Goal: Information Seeking & Learning: Compare options

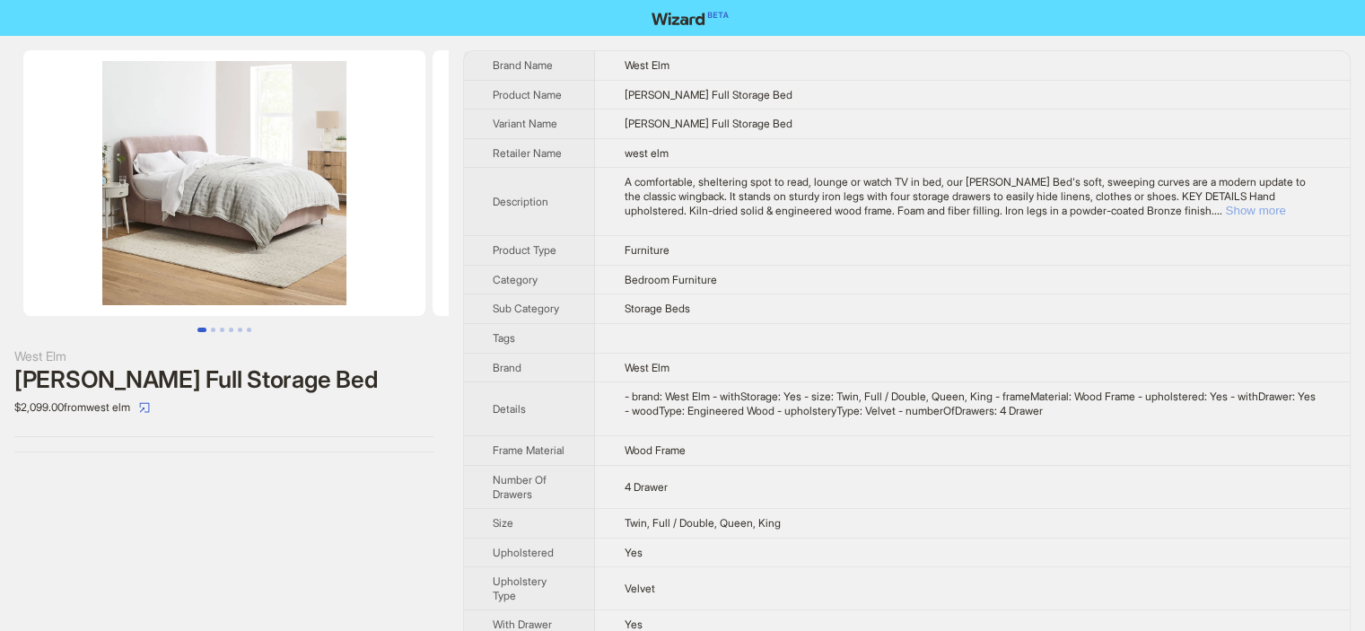
click at [1285, 213] on button "Show more" at bounding box center [1255, 210] width 60 height 13
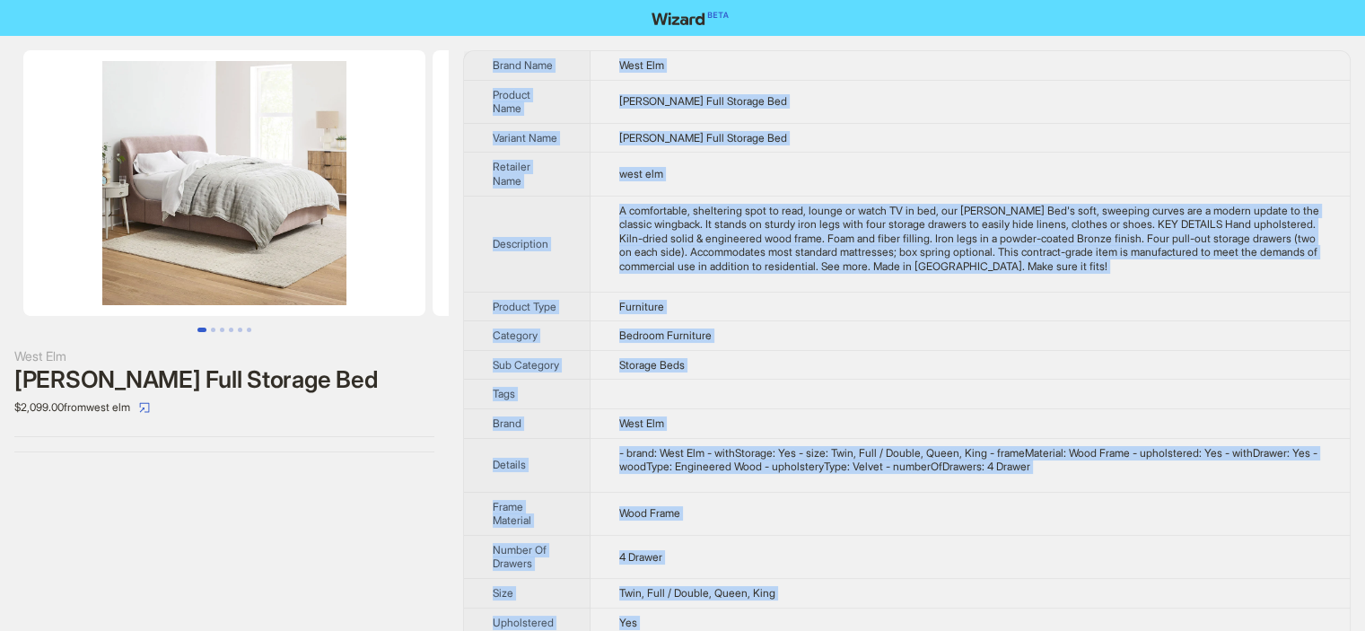
scroll to position [148, 0]
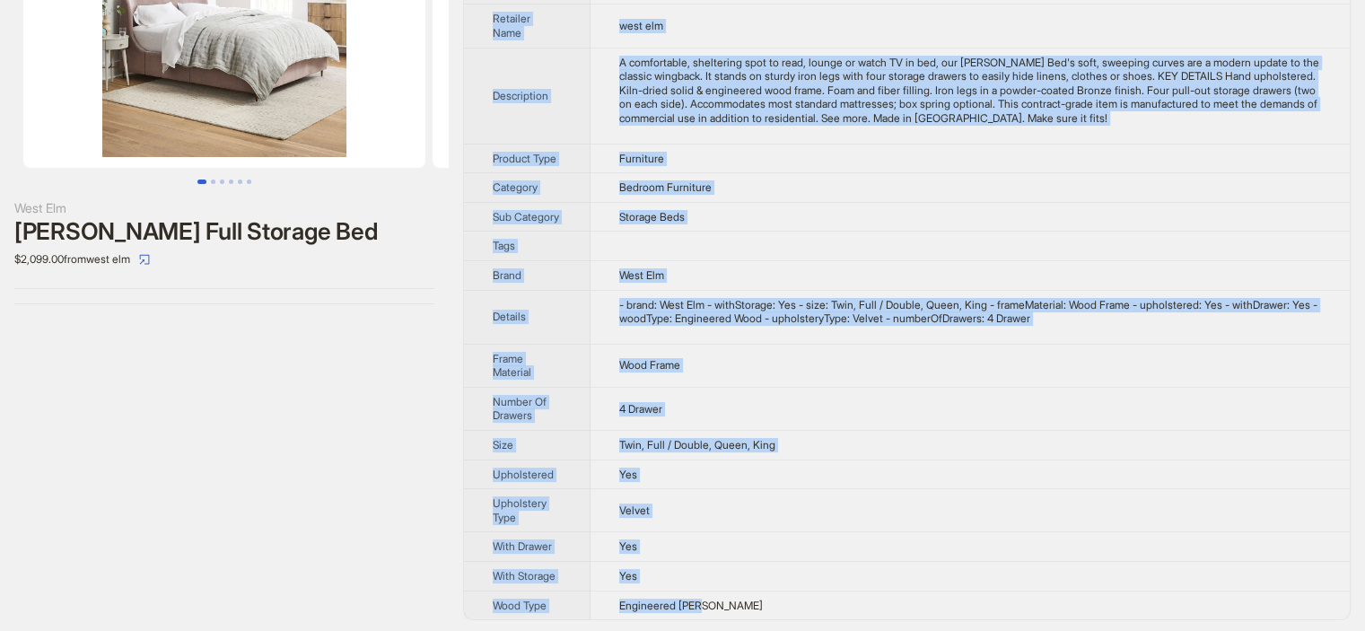
drag, startPoint x: 470, startPoint y: 68, endPoint x: 746, endPoint y: 597, distance: 595.9
click at [746, 597] on tbody "Brand Name West Elm Product Name Lana Full Storage Bed Variant Name Lana Full S…" at bounding box center [907, 261] width 886 height 716
copy tbody "Brand Name West Elm Product Name Lana Full Storage Bed Variant Name Lana Full S…"
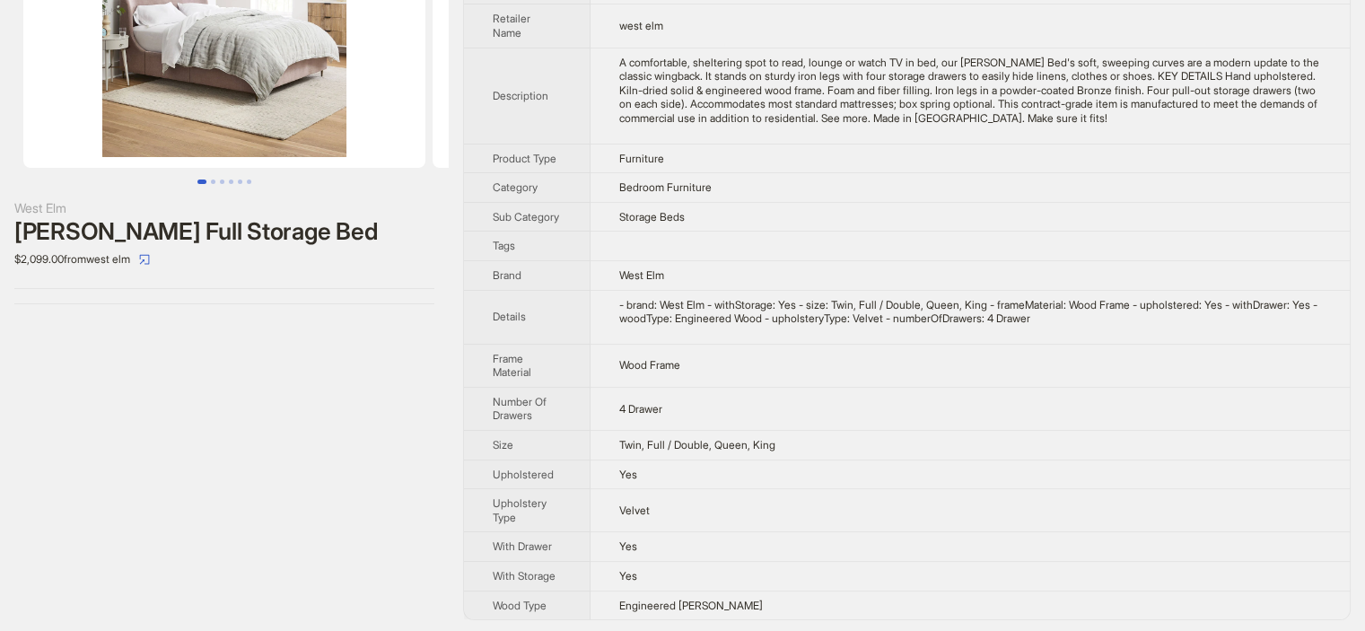
click at [291, 340] on div "West Elm Lana Full Storage Bed $2,099.00 from west elm" at bounding box center [224, 261] width 449 height 746
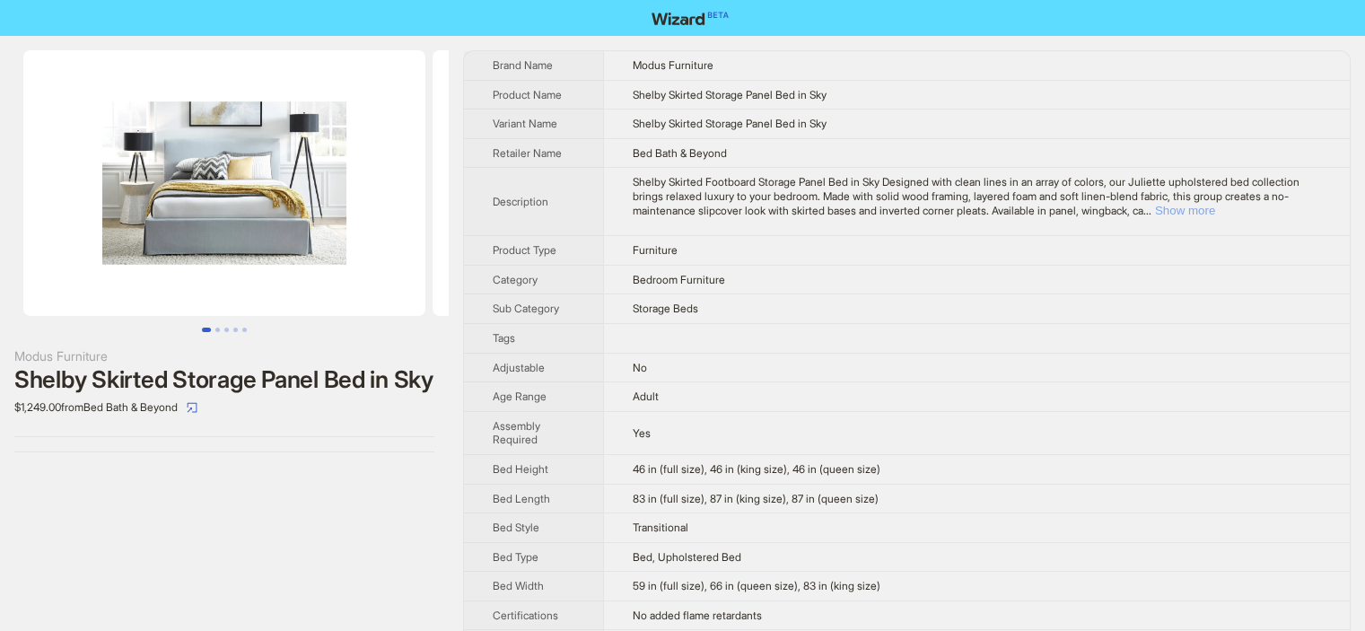
click at [1215, 211] on button "Show more" at bounding box center [1185, 210] width 60 height 13
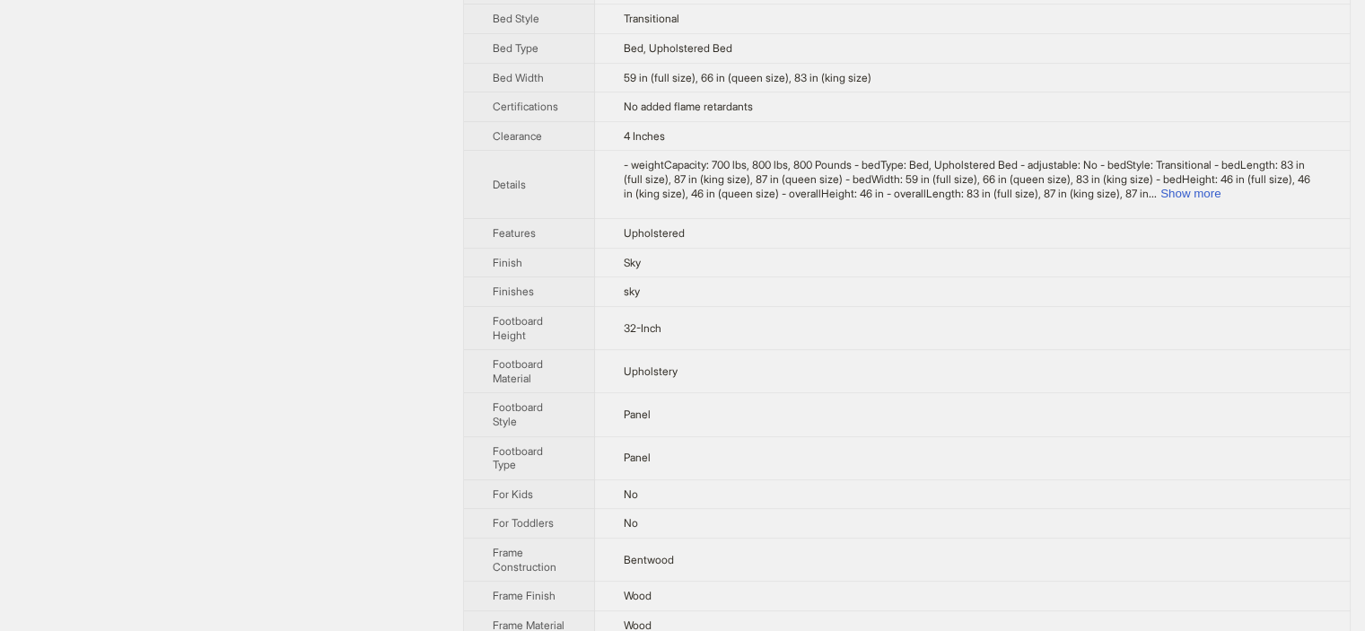
scroll to position [572, 0]
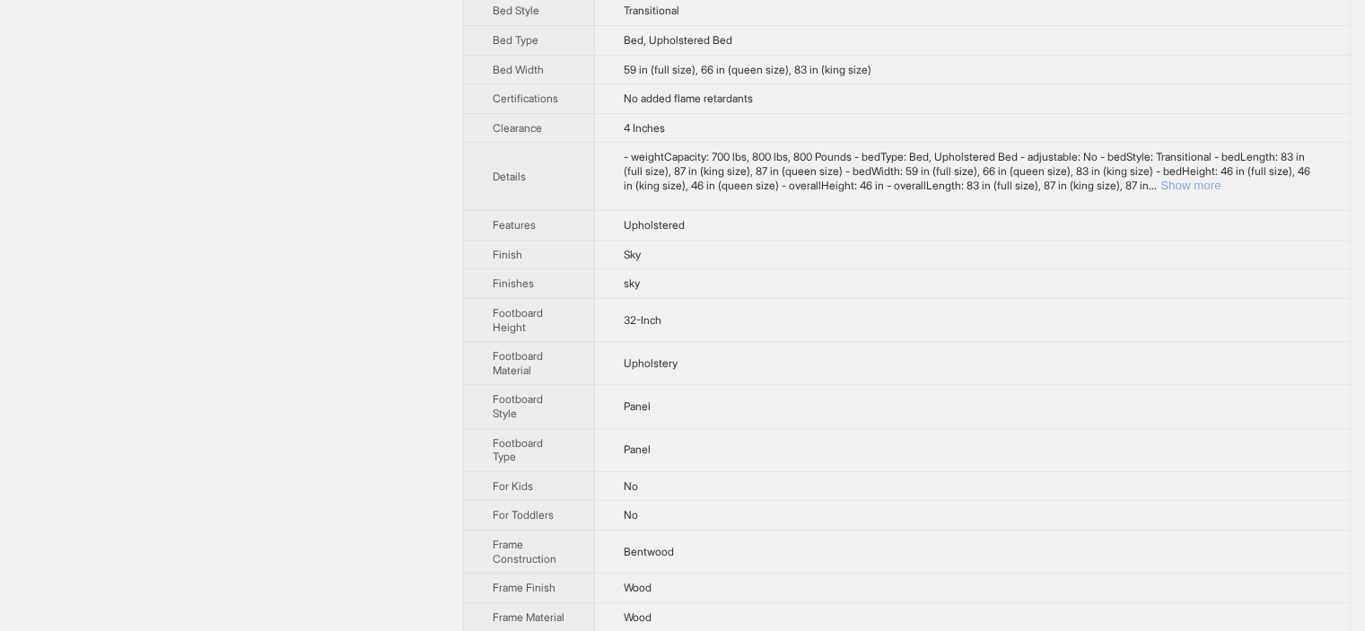
click at [1220, 179] on button "Show more" at bounding box center [1190, 185] width 60 height 13
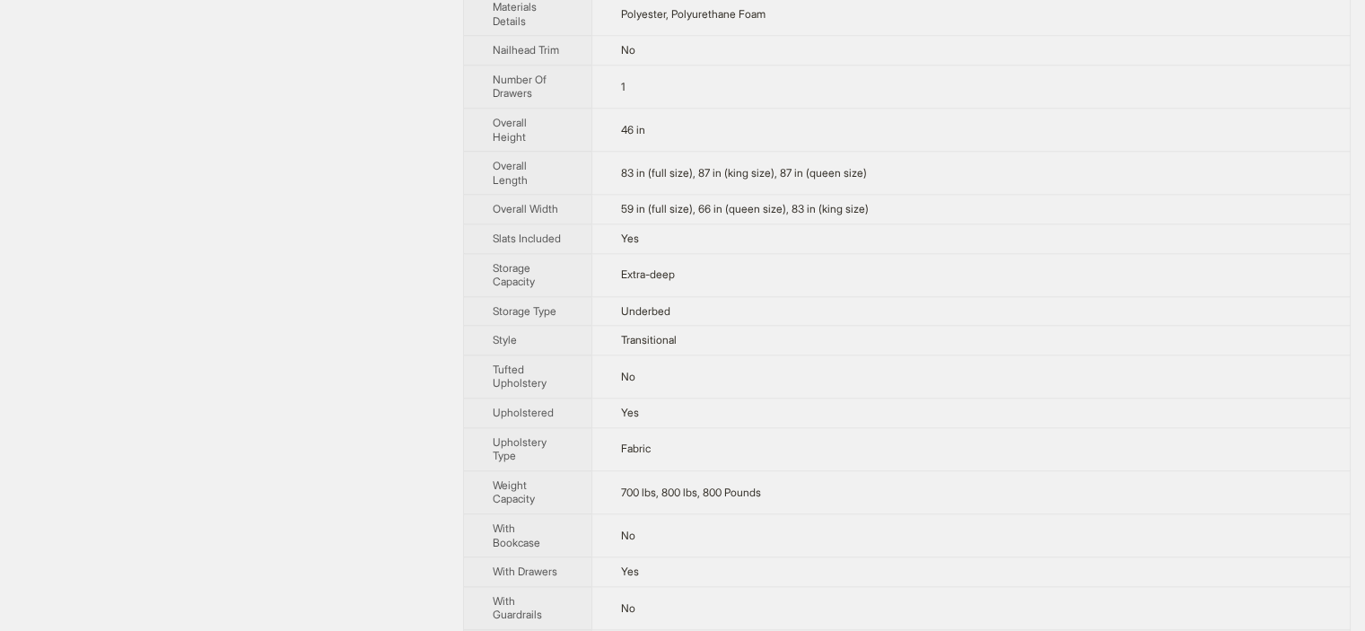
scroll to position [1804, 0]
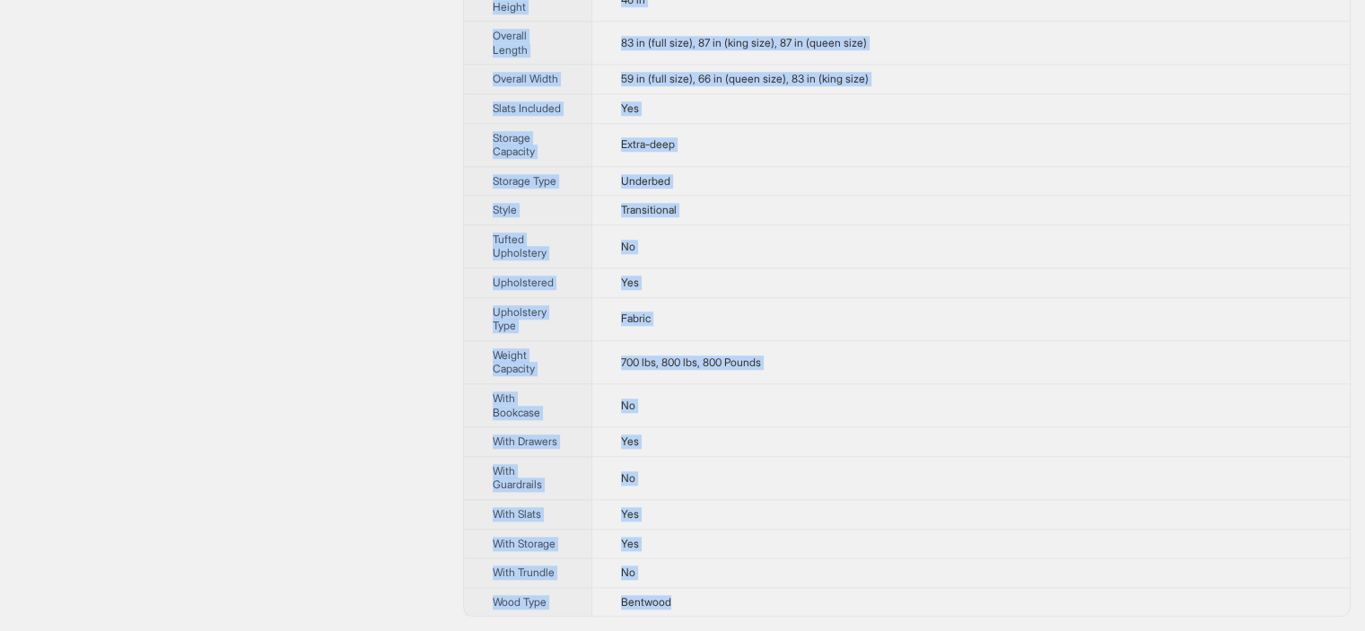
drag, startPoint x: 480, startPoint y: 60, endPoint x: 733, endPoint y: 588, distance: 585.1
copy tbody "Brand Name Modus Furniture Product Name [PERSON_NAME] Skirted Storage Panel Bed…"
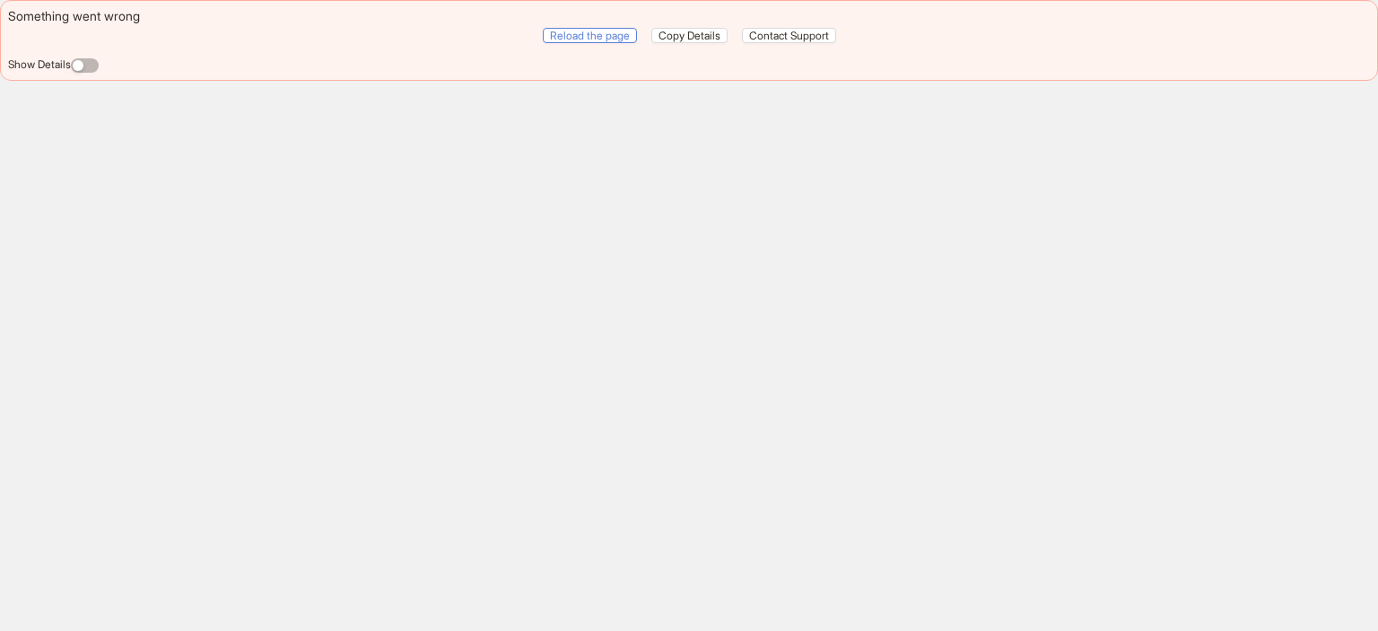
click at [586, 34] on span "Reload the page" at bounding box center [590, 35] width 80 height 13
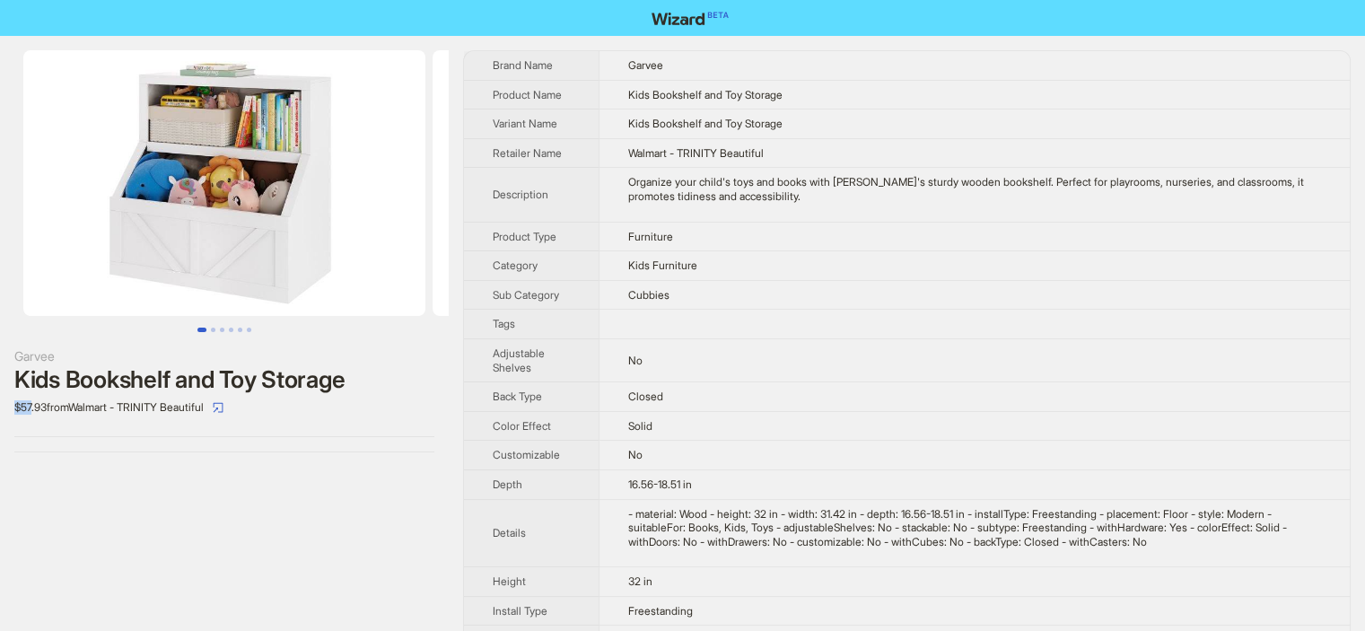
drag, startPoint x: 31, startPoint y: 403, endPoint x: 13, endPoint y: 404, distance: 18.9
click at [13, 404] on div "Garvee Kids Bookshelf and Toy Storage $57.93 from Walmart - TRINITY Beautiful" at bounding box center [224, 251] width 449 height 431
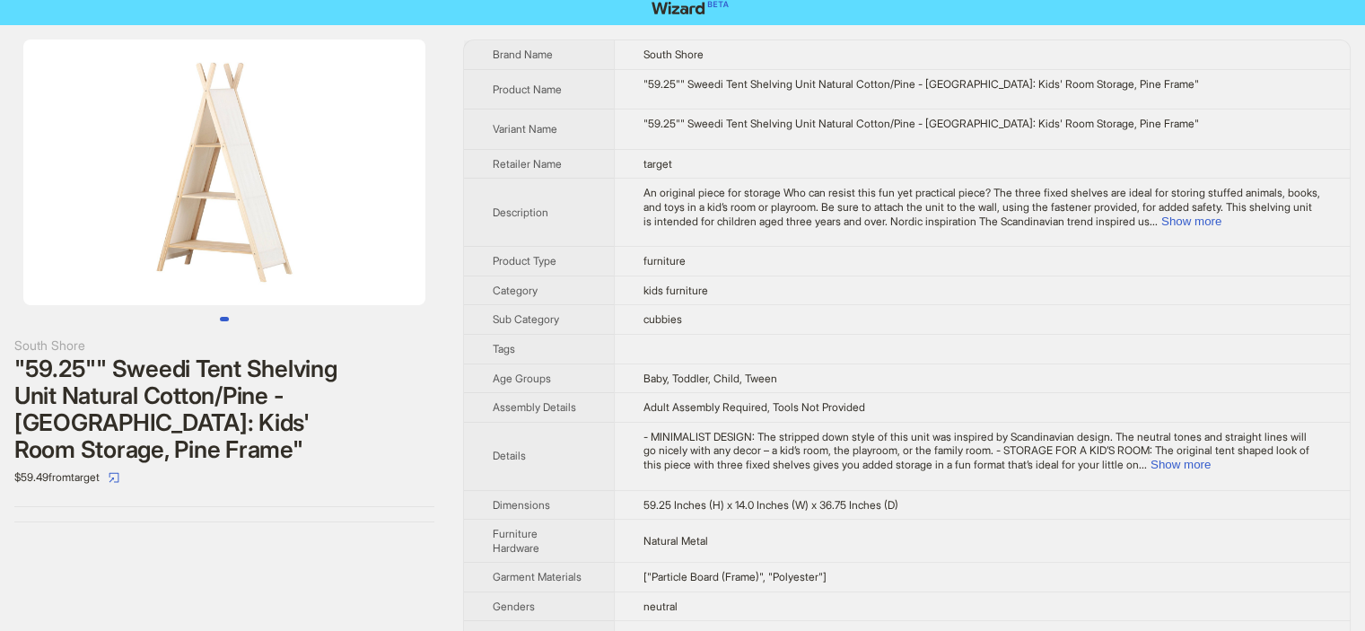
scroll to position [13, 0]
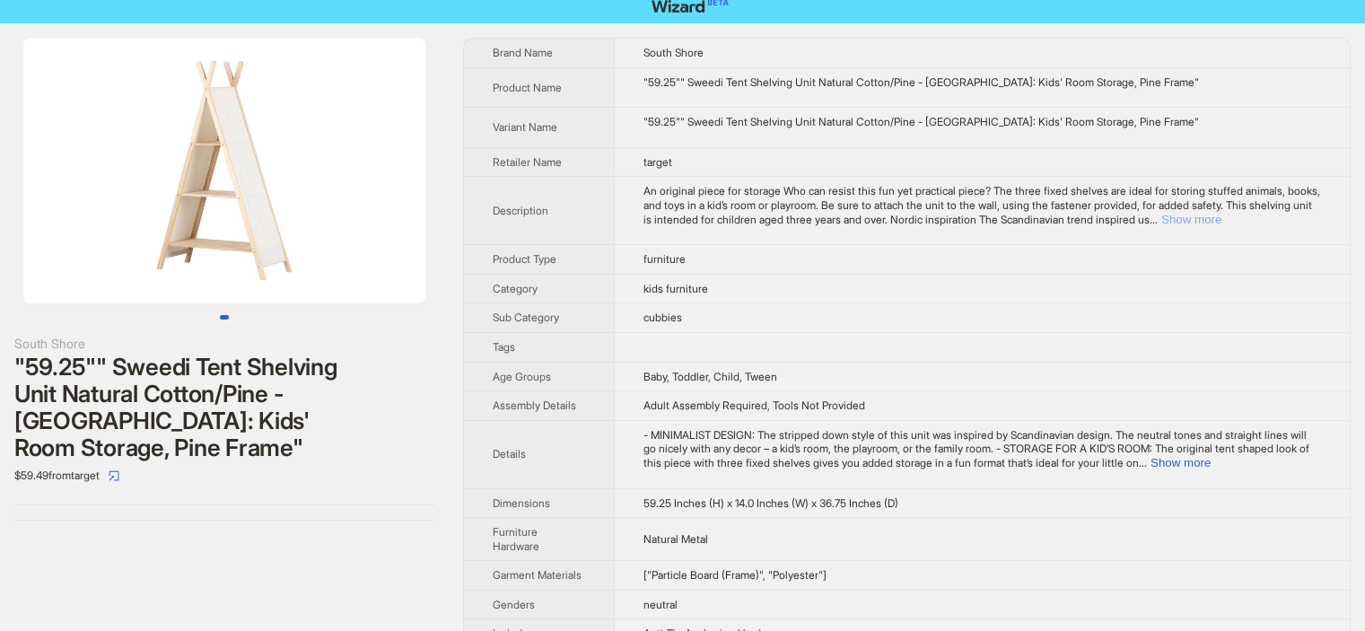
click at [1221, 214] on button "Show more" at bounding box center [1191, 219] width 60 height 13
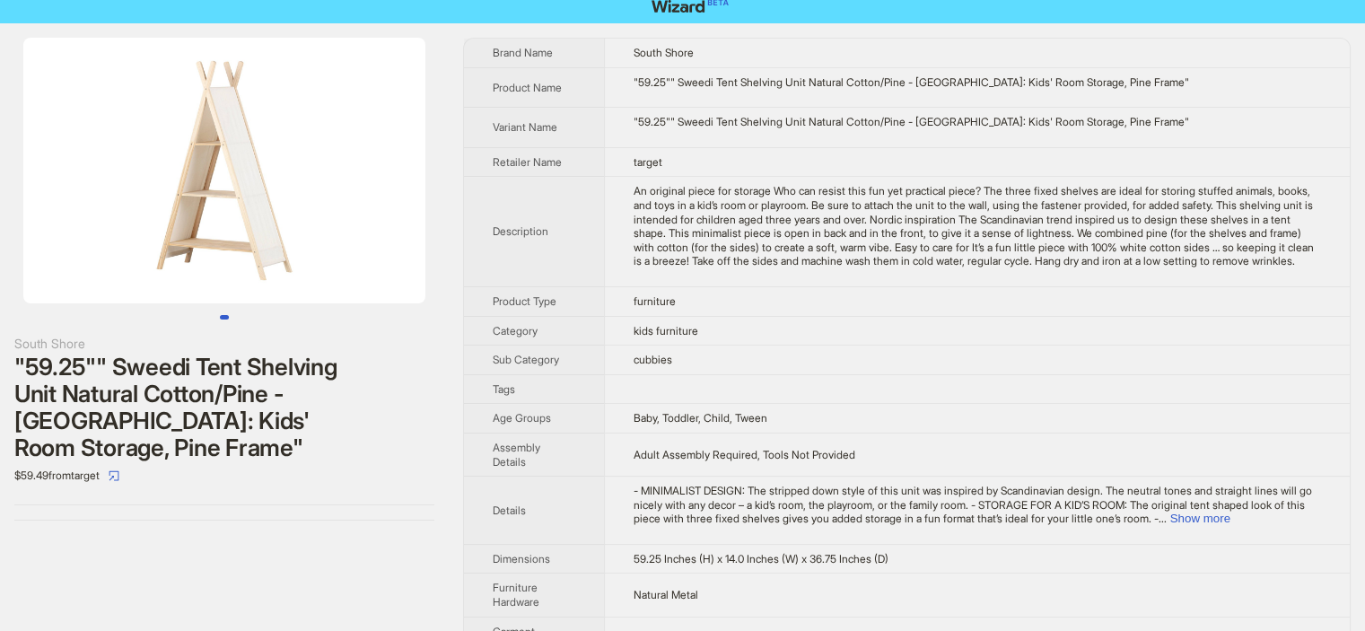
scroll to position [0, 0]
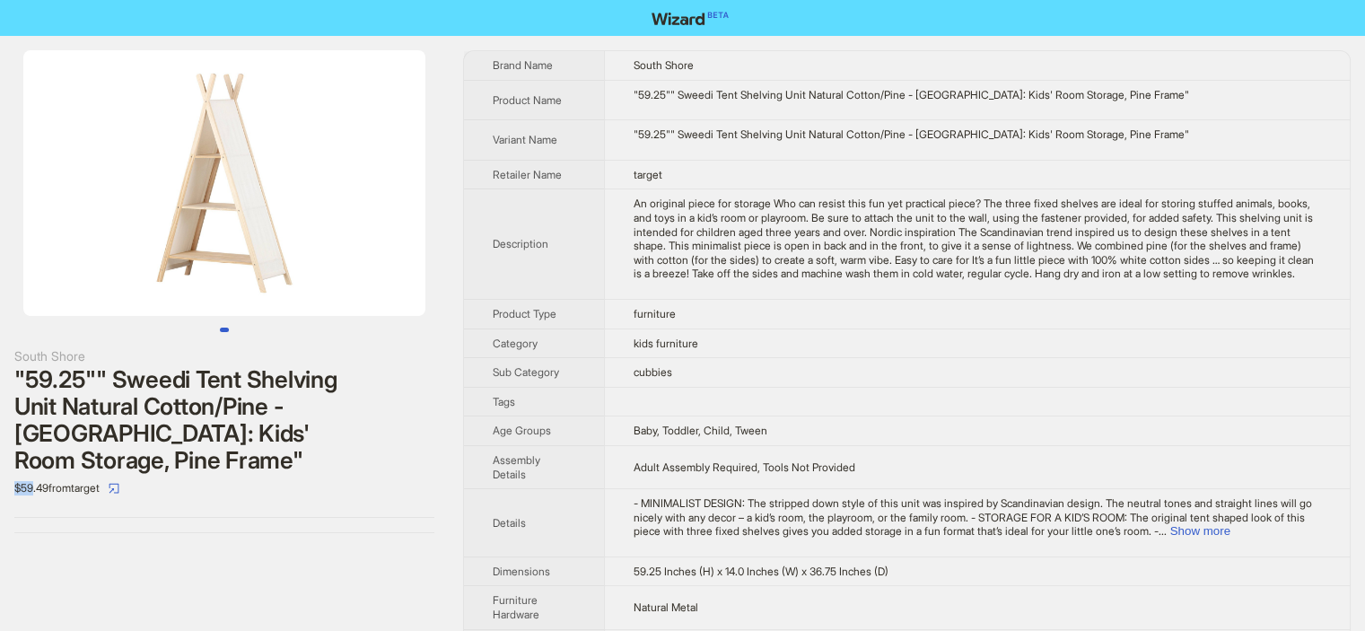
drag, startPoint x: 34, startPoint y: 459, endPoint x: 3, endPoint y: 459, distance: 31.4
click at [3, 459] on div "South Shore "59.25"" Sweedi Tent Shelving Unit Natural Cotton/Pine - South Shor…" at bounding box center [224, 291] width 449 height 511
click at [40, 480] on div "South Shore "59.25"" Sweedi Tent Shelving Unit Natural Cotton/Pine - South Shor…" at bounding box center [224, 291] width 449 height 511
drag, startPoint x: 36, startPoint y: 458, endPoint x: 23, endPoint y: 458, distance: 12.6
click at [23, 474] on div "$59.49 from target" at bounding box center [224, 488] width 420 height 29
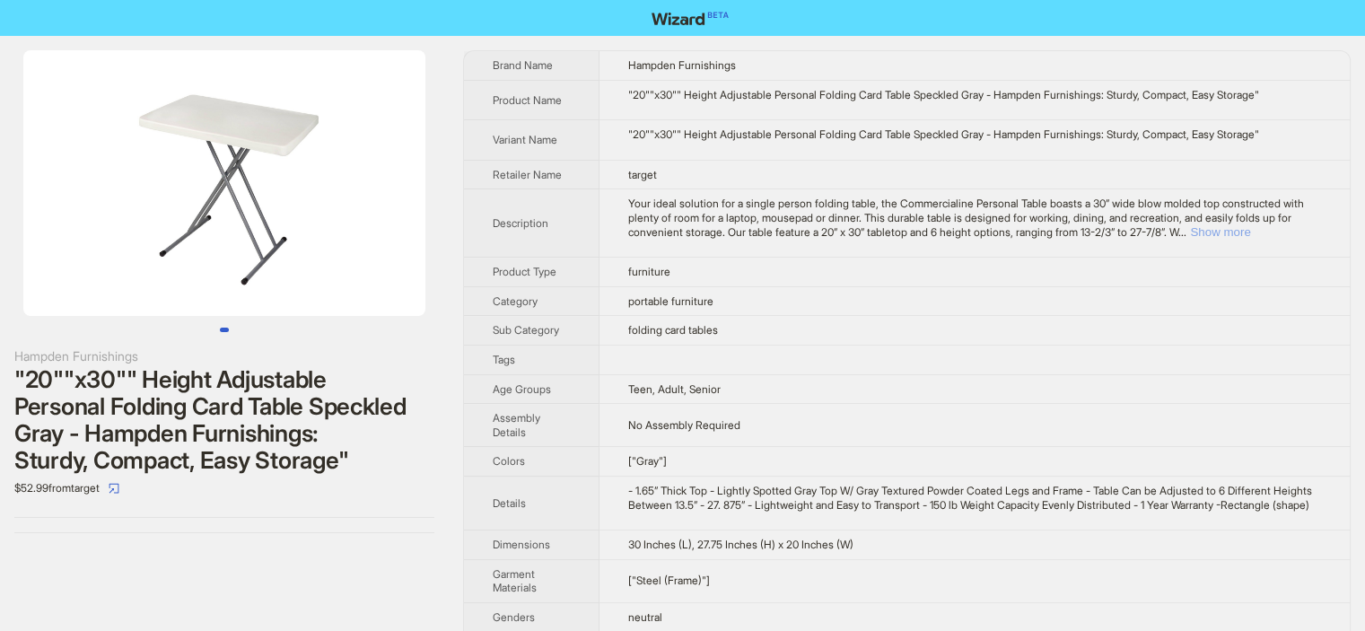
click at [1250, 231] on button "Show more" at bounding box center [1220, 231] width 60 height 13
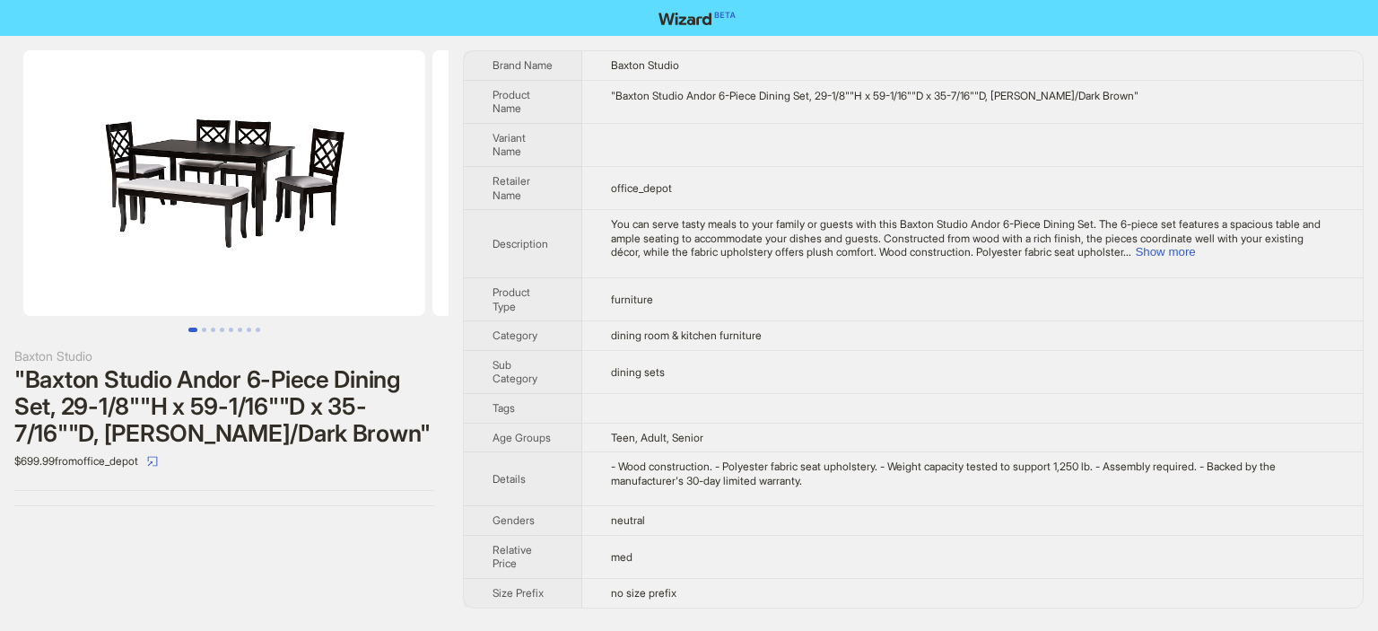
drag, startPoint x: 1369, startPoint y: 182, endPoint x: 1377, endPoint y: 326, distance: 143.8
click at [1364, 326] on html "Baxton Studio "Baxton Studio Andor 6-Piece Dining Set, 29-1/8""H x 59-1/16""D x…" at bounding box center [689, 315] width 1378 height 631
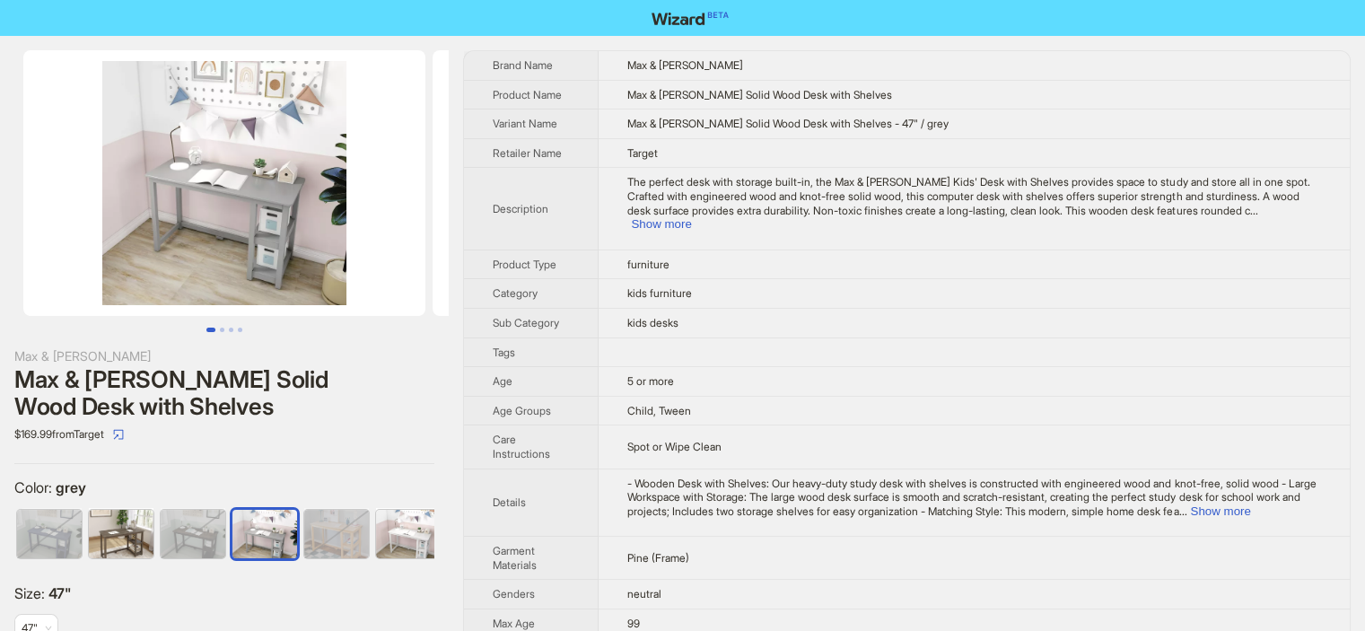
scroll to position [0, 11]
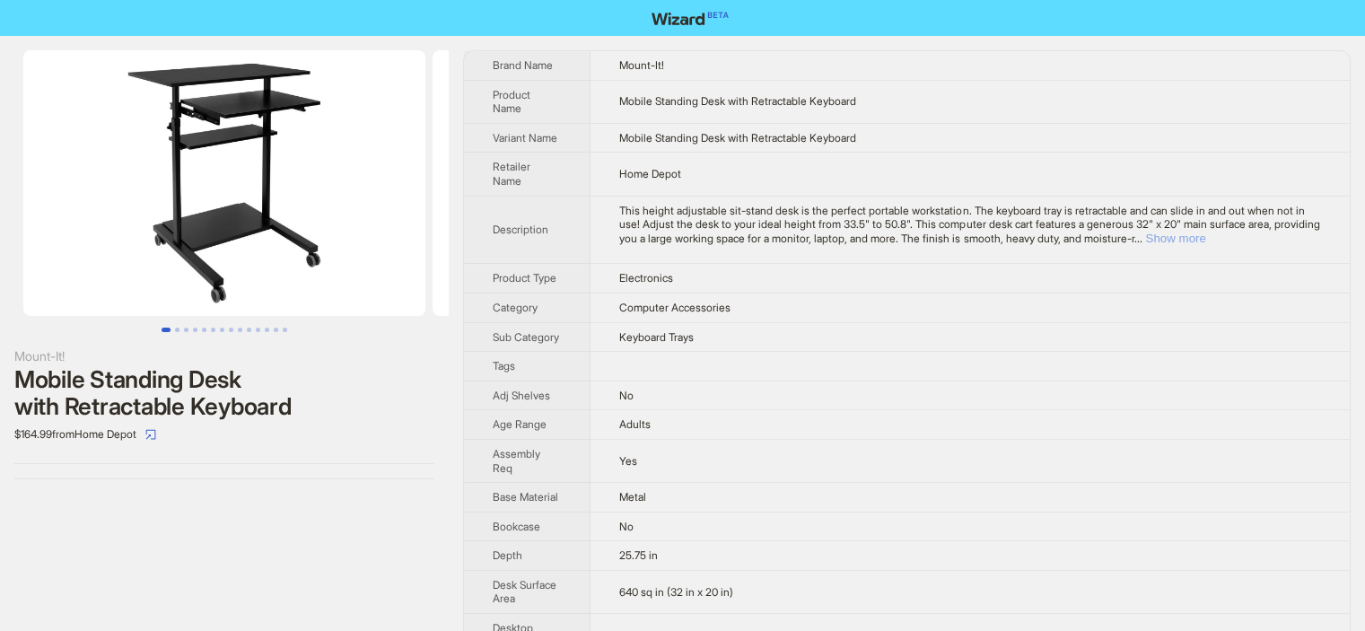
click at [1205, 238] on button "Show more" at bounding box center [1175, 237] width 60 height 13
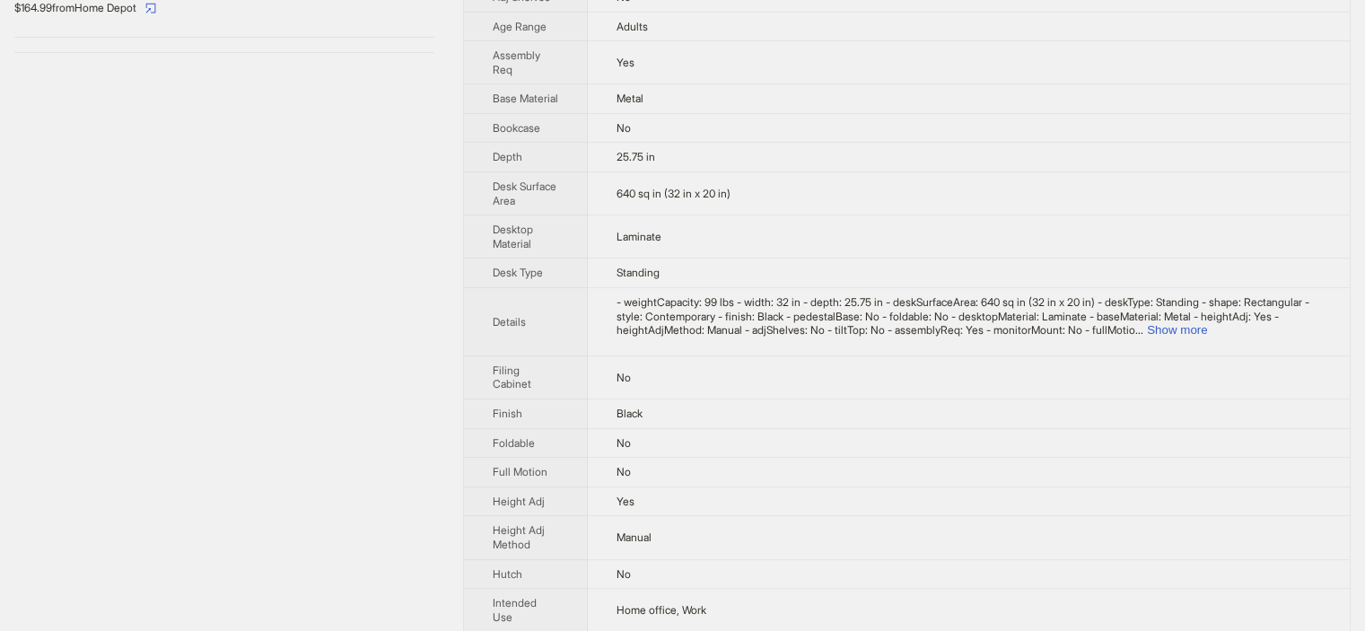
scroll to position [515, 0]
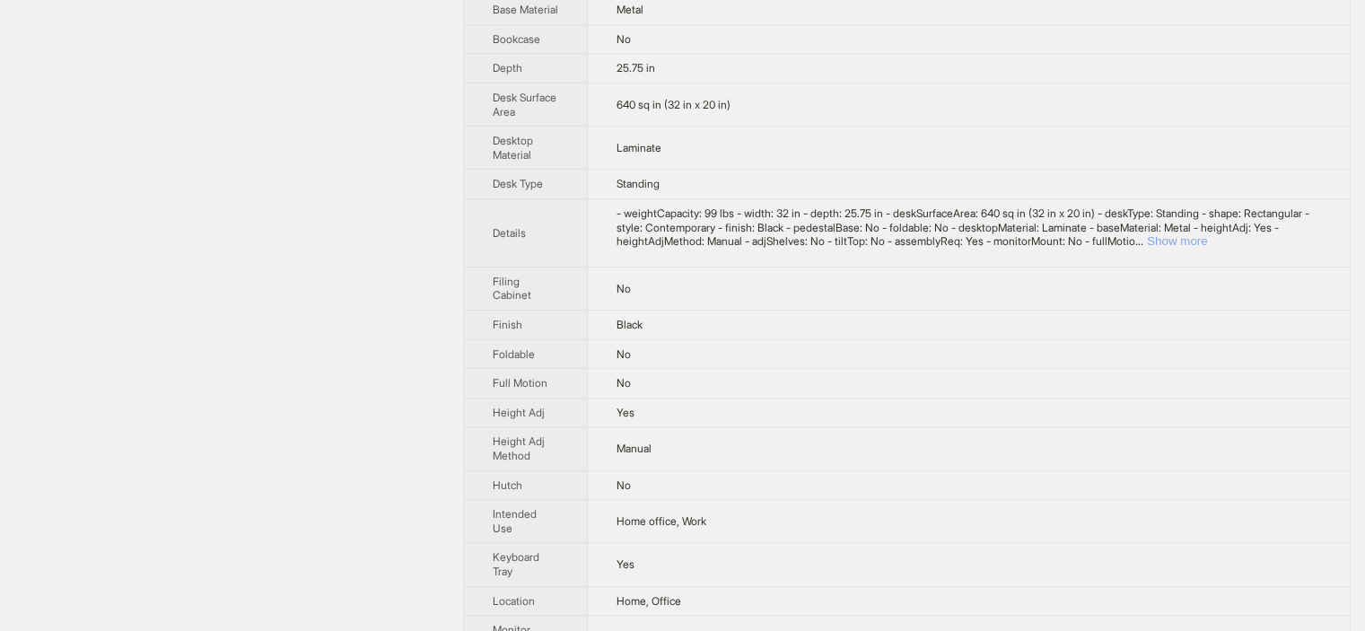
click at [1207, 248] on button "Show more" at bounding box center [1177, 240] width 60 height 13
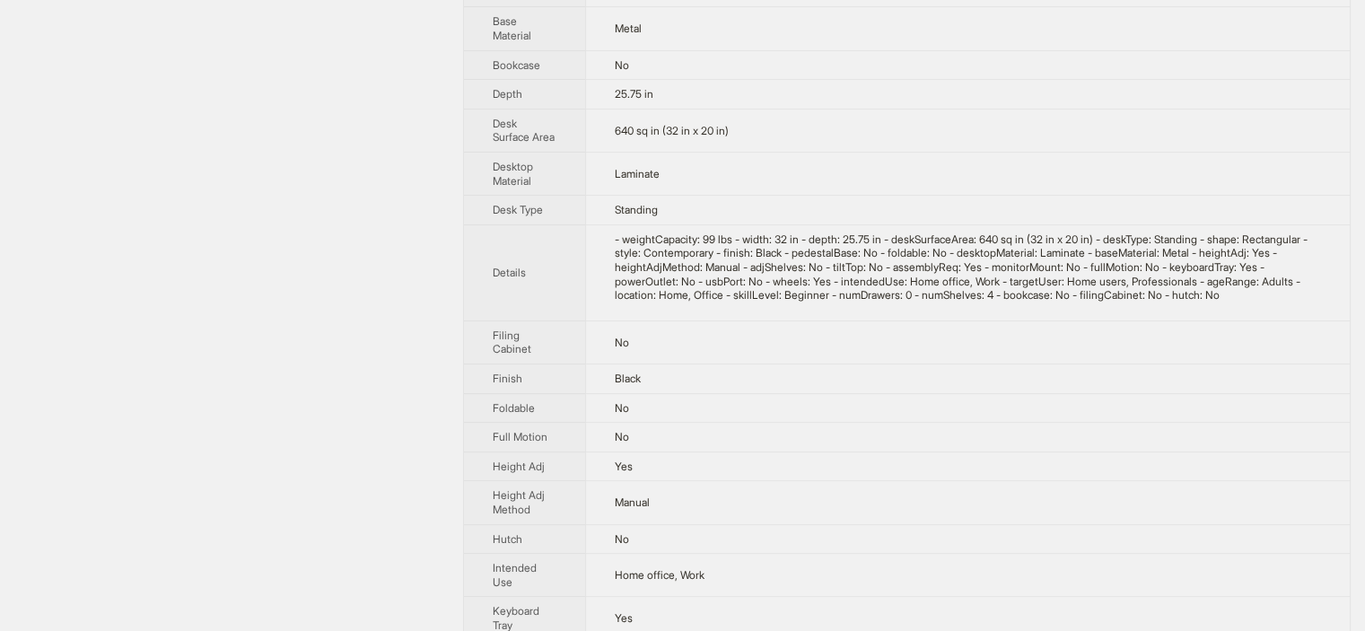
scroll to position [0, 0]
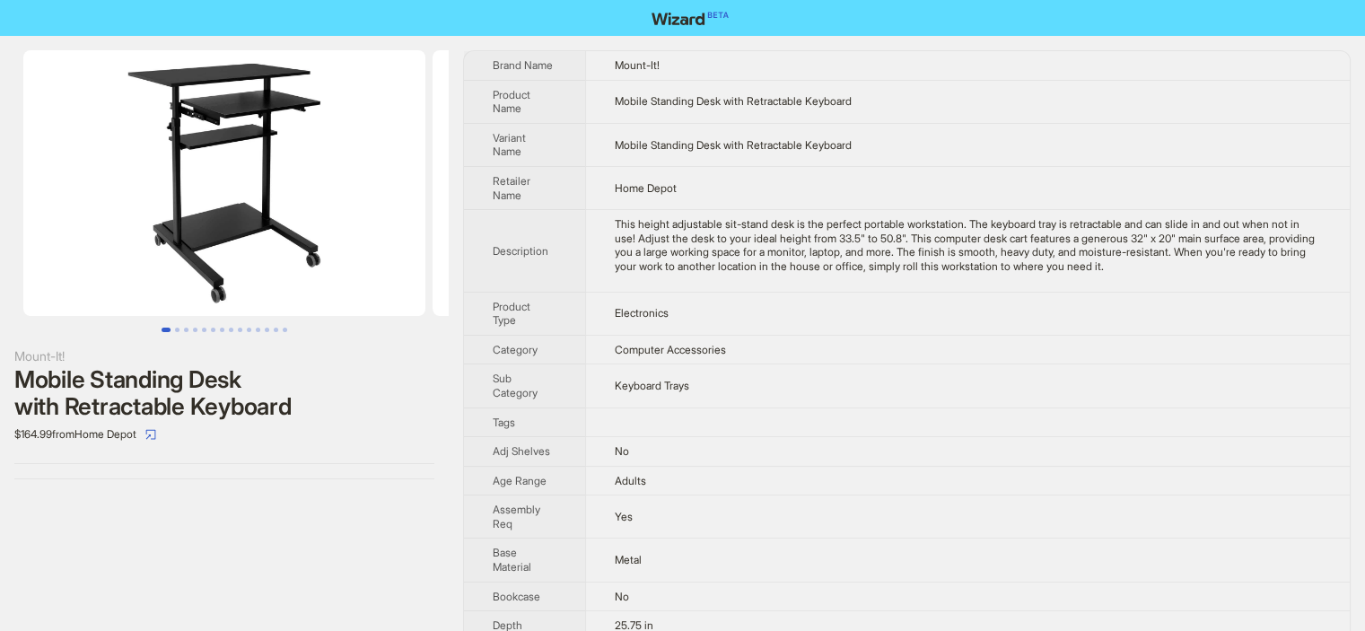
click at [219, 423] on div "$164.99 from Home Depot" at bounding box center [224, 434] width 420 height 29
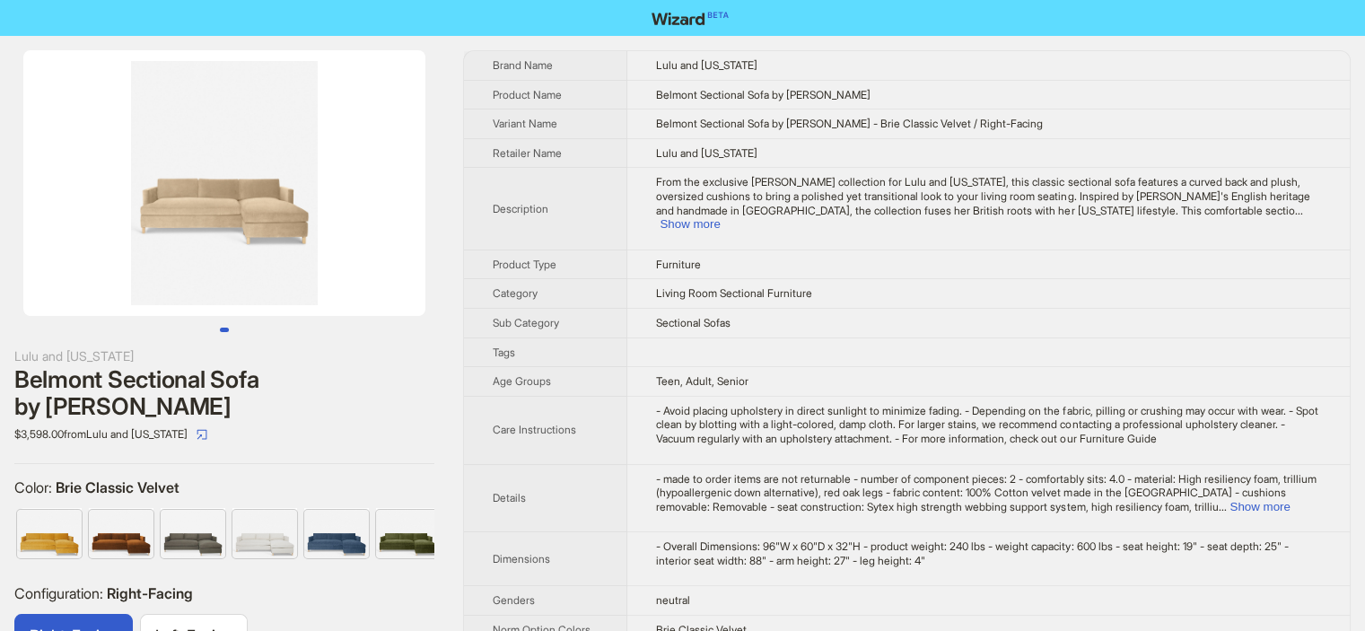
scroll to position [0, 370]
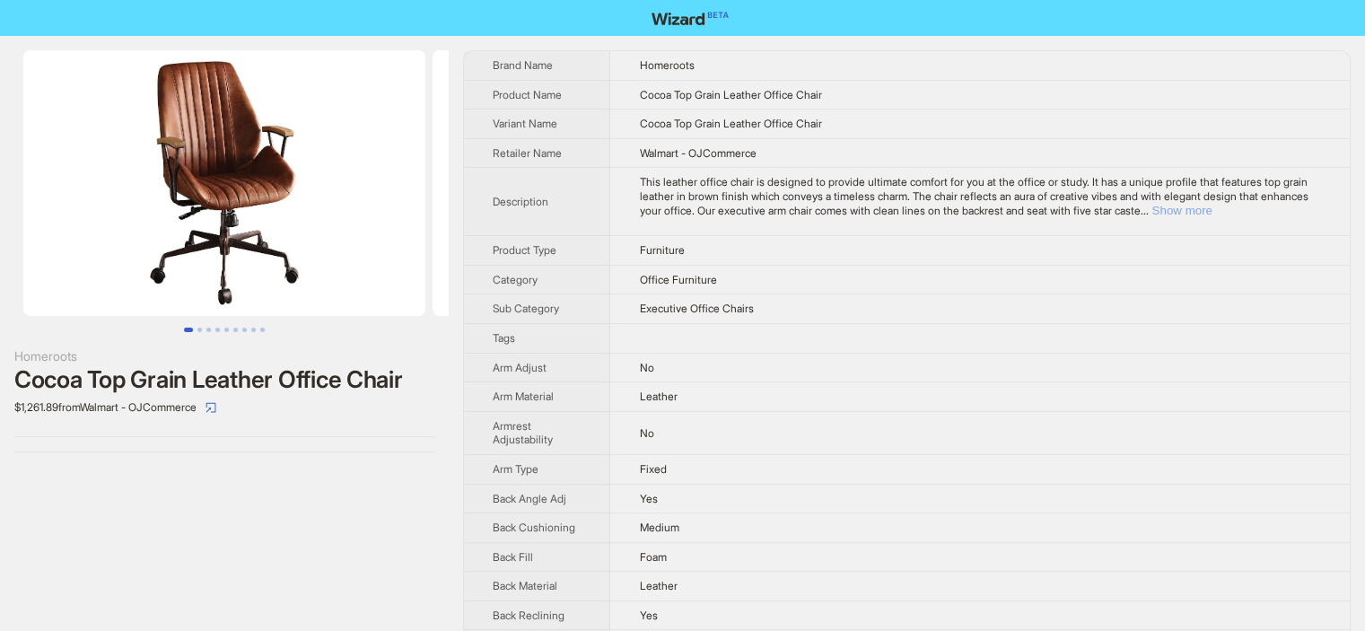
click at [1211, 210] on button "Show more" at bounding box center [1181, 210] width 60 height 13
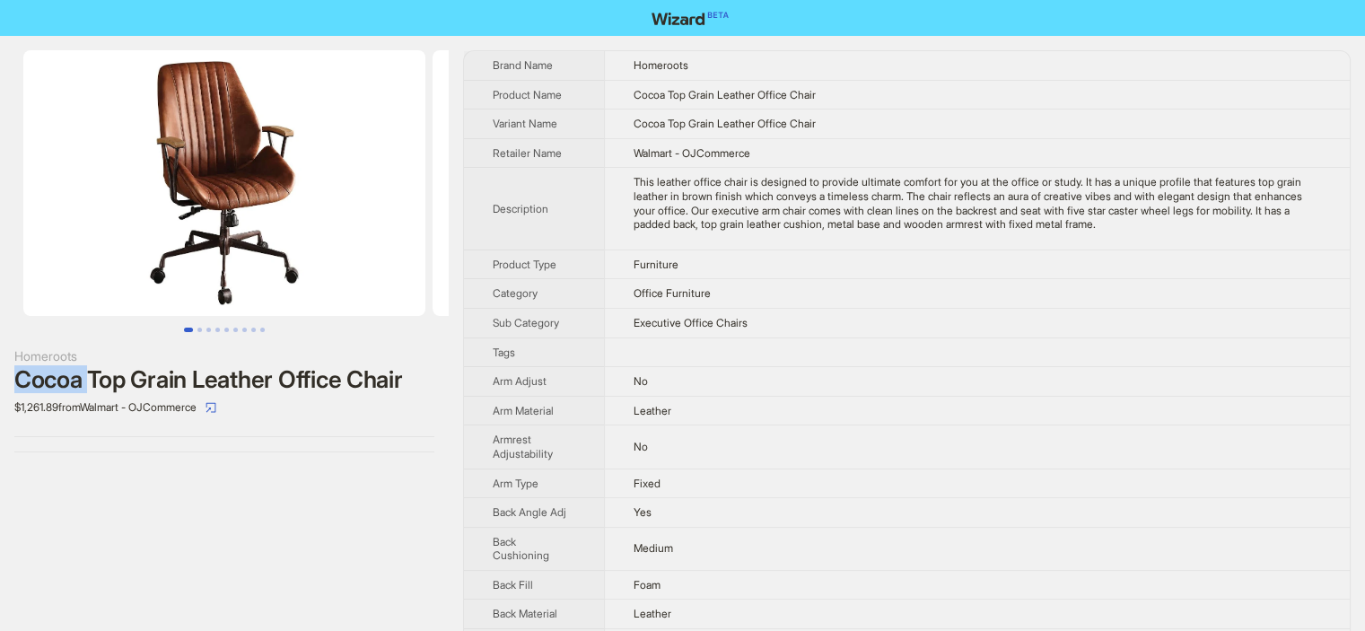
drag, startPoint x: 86, startPoint y: 385, endPoint x: 14, endPoint y: 376, distance: 72.3
click at [14, 376] on div "Cocoa Top Grain Leather Office Chair" at bounding box center [224, 379] width 420 height 27
copy div "Cocoa"
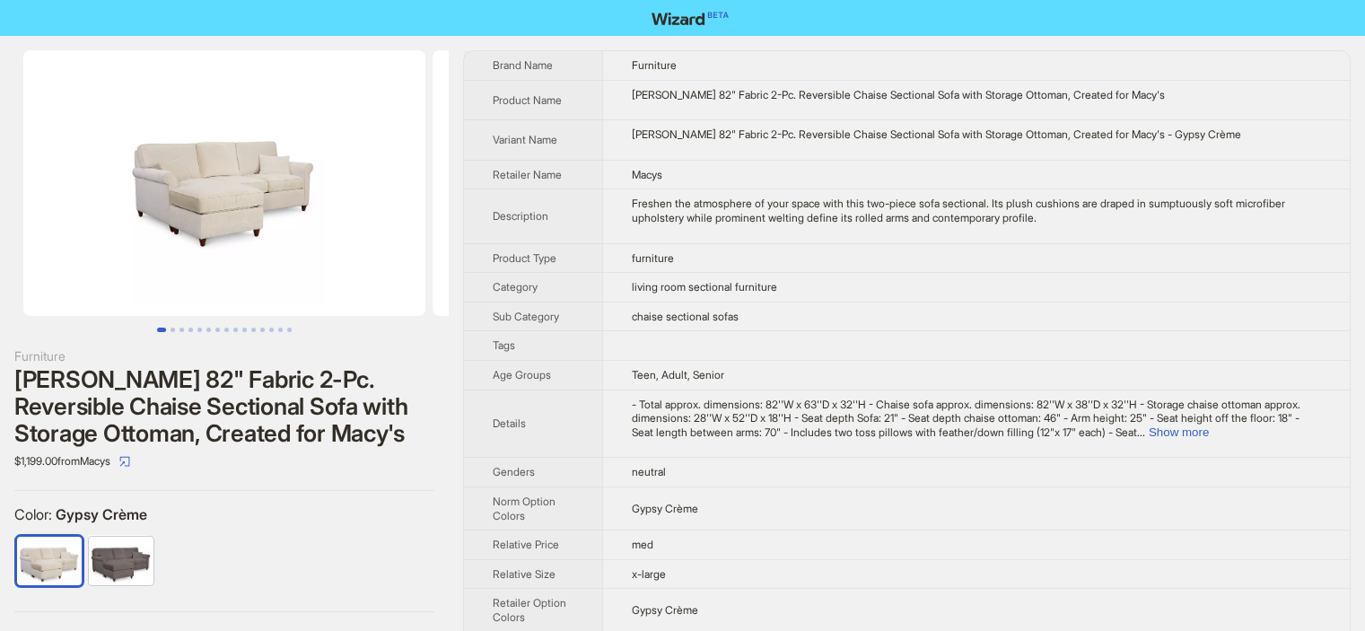
click at [1267, 102] on td "[PERSON_NAME] 82" Fabric 2-Pc. Reversible Chaise Sectional Sofa with Storage Ot…" at bounding box center [975, 100] width 747 height 40
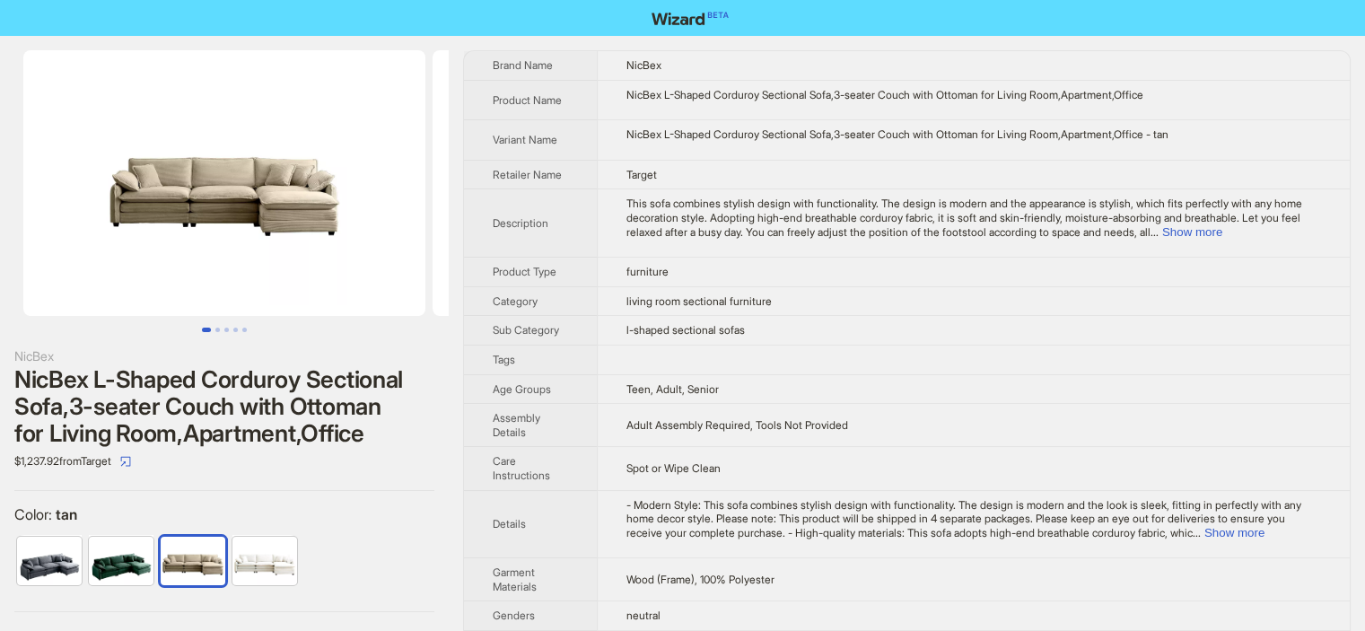
scroll to position [395, 0]
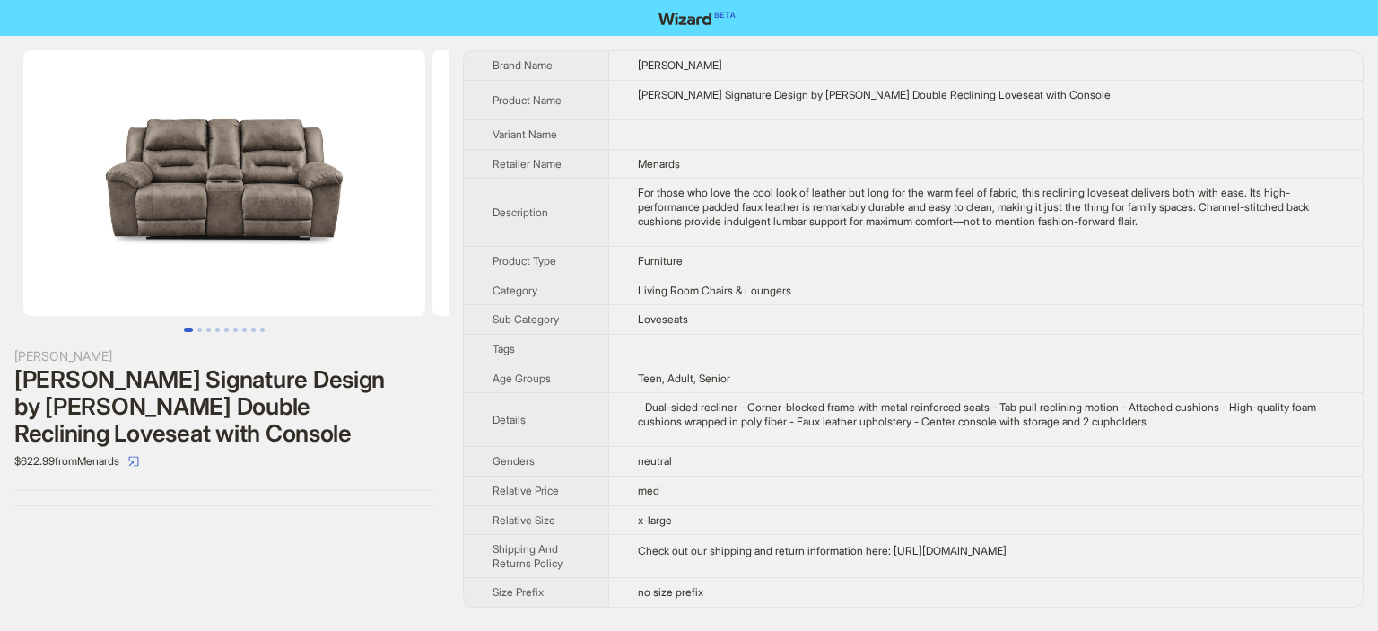
click at [1016, 24] on nav at bounding box center [689, 18] width 1378 height 36
